Goal: Task Accomplishment & Management: Use online tool/utility

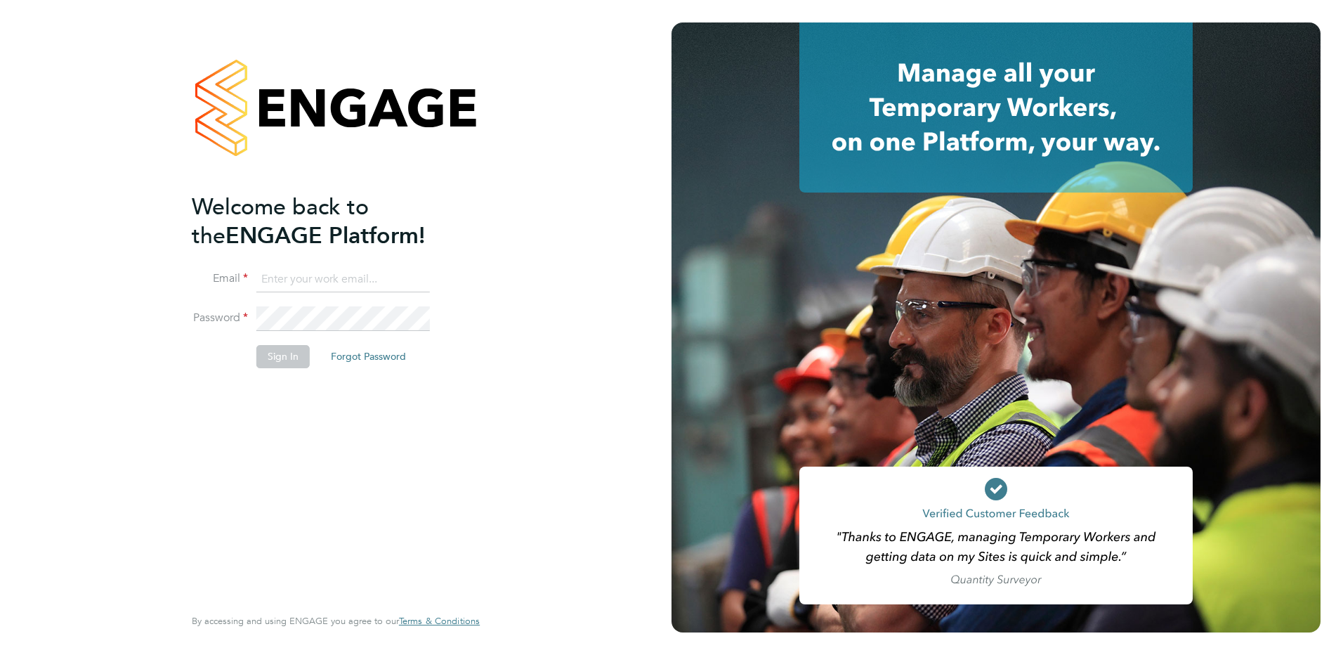
type input "[EMAIL_ADDRESS][DOMAIN_NAME]"
click at [287, 360] on button "Sign In" at bounding box center [282, 356] width 53 height 22
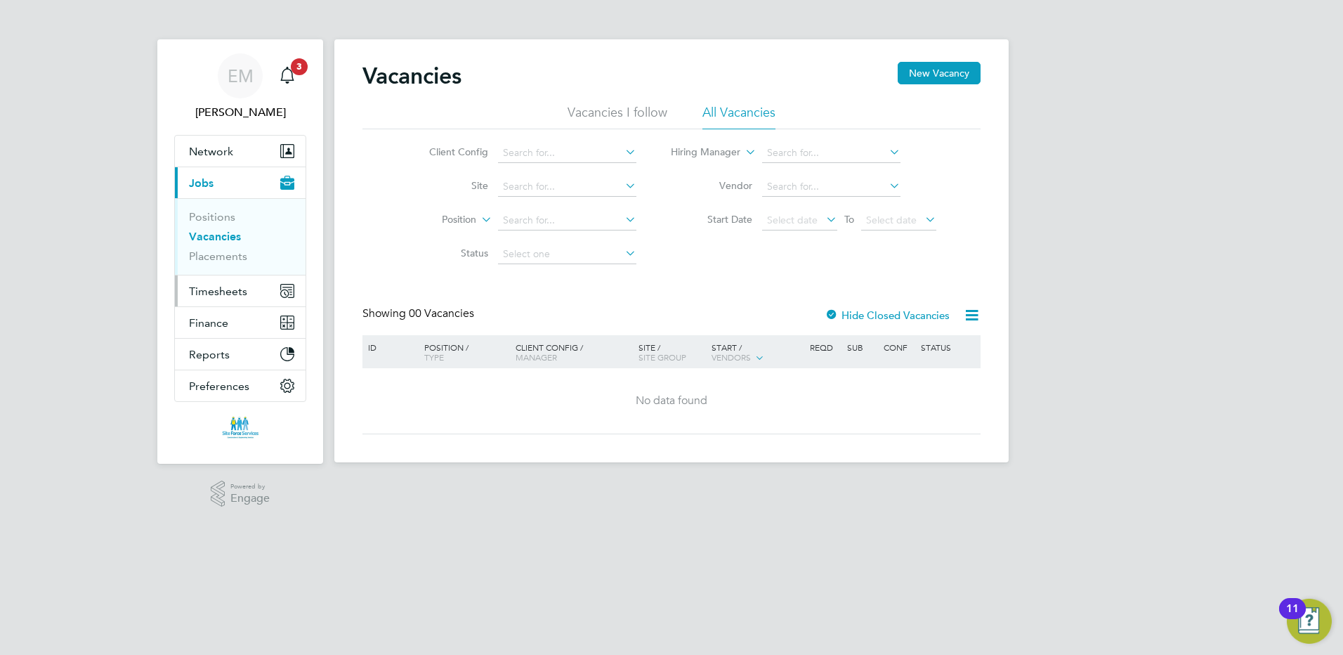
click at [222, 295] on span "Timesheets" at bounding box center [218, 291] width 58 height 13
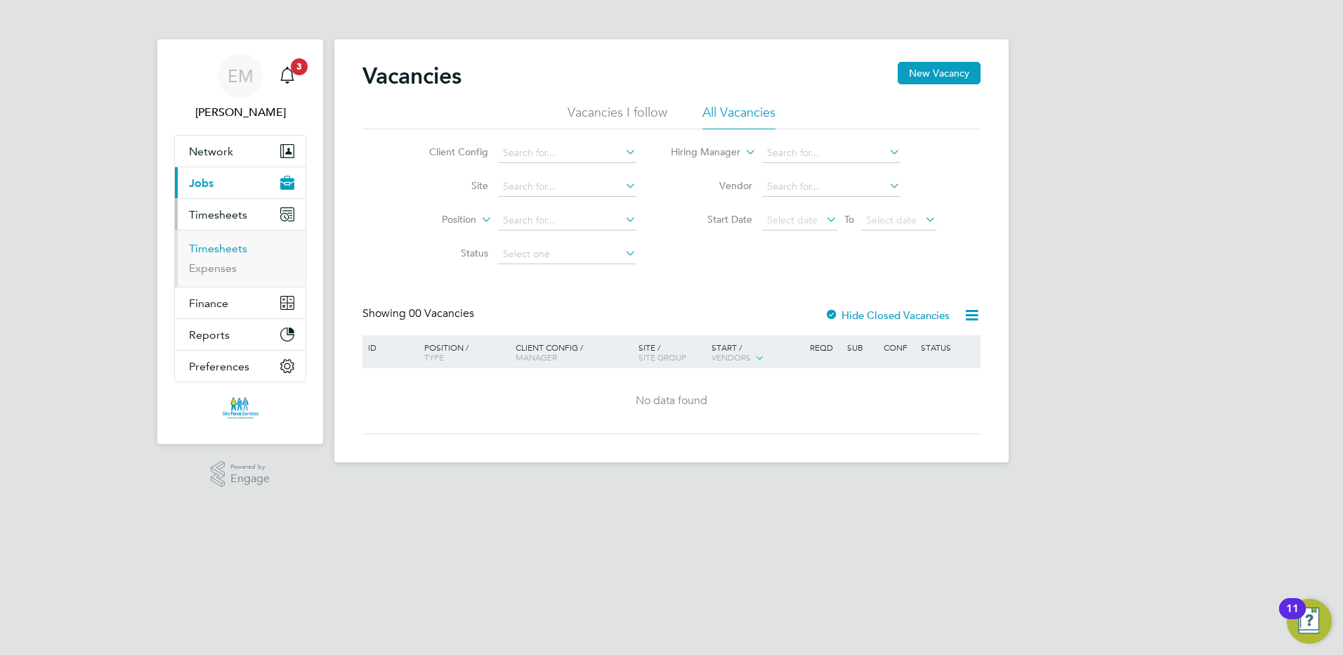
click at [222, 252] on link "Timesheets" at bounding box center [218, 248] width 58 height 13
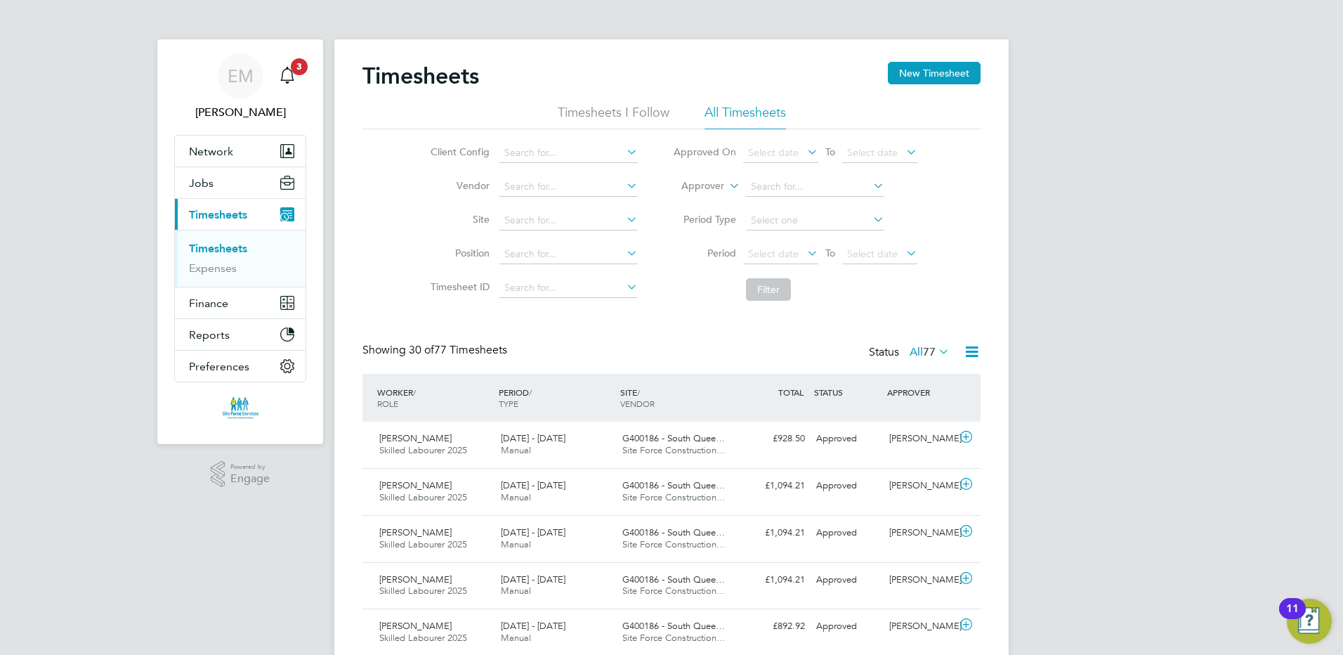
click at [541, 448] on div "27 Sep - 3 Oct 2025 Manual" at bounding box center [556, 444] width 122 height 35
